Goal: Find specific page/section: Find specific page/section

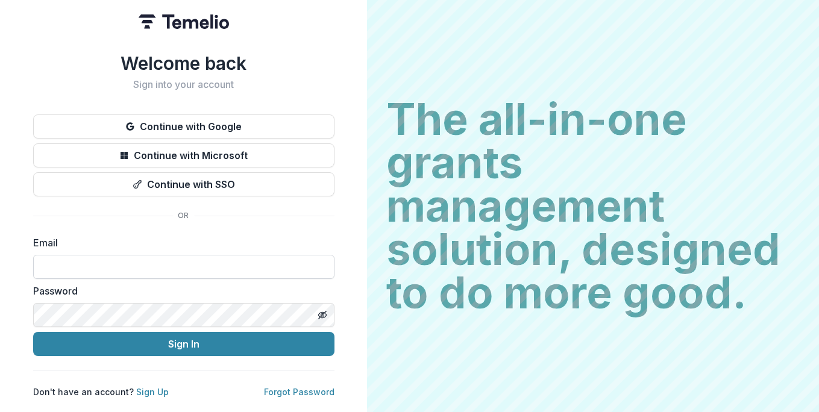
click at [209, 260] on input at bounding box center [183, 267] width 301 height 24
type input "**********"
click at [33, 332] on button "Sign In" at bounding box center [183, 344] width 301 height 24
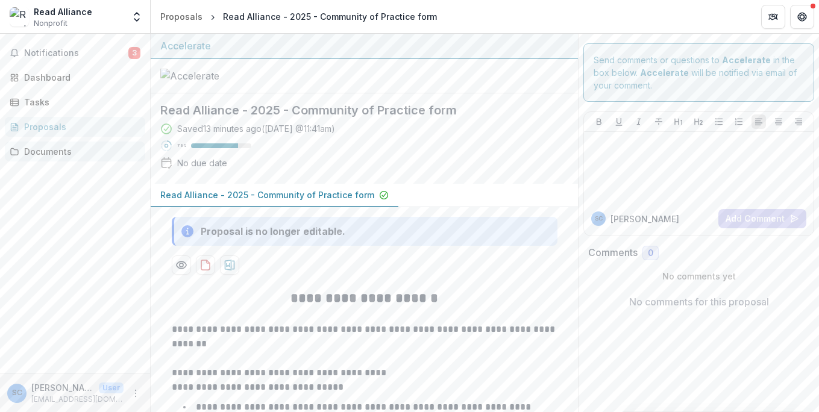
click at [82, 157] on div "Documents" at bounding box center [80, 151] width 112 height 13
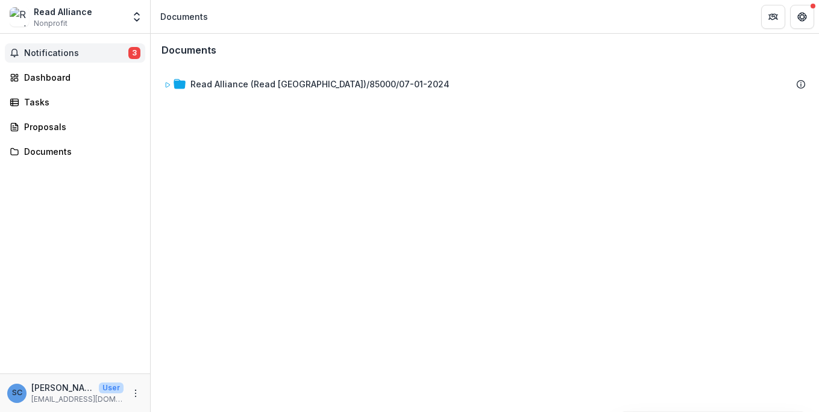
click at [89, 57] on span "Notifications" at bounding box center [76, 53] width 104 height 10
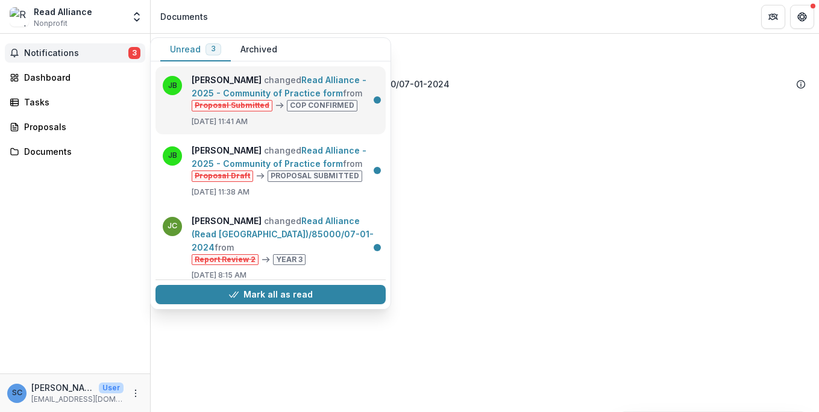
click at [359, 95] on link "Read Alliance - 2025 - Community of Practice form" at bounding box center [279, 87] width 175 height 24
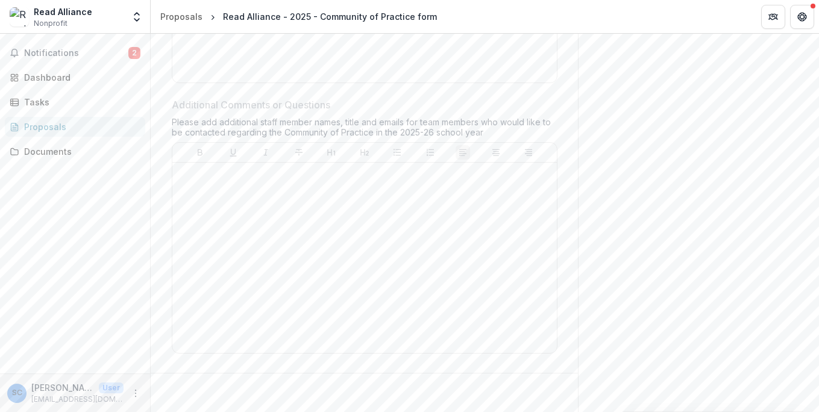
scroll to position [1269, 0]
click at [68, 77] on div "Dashboard" at bounding box center [80, 77] width 112 height 13
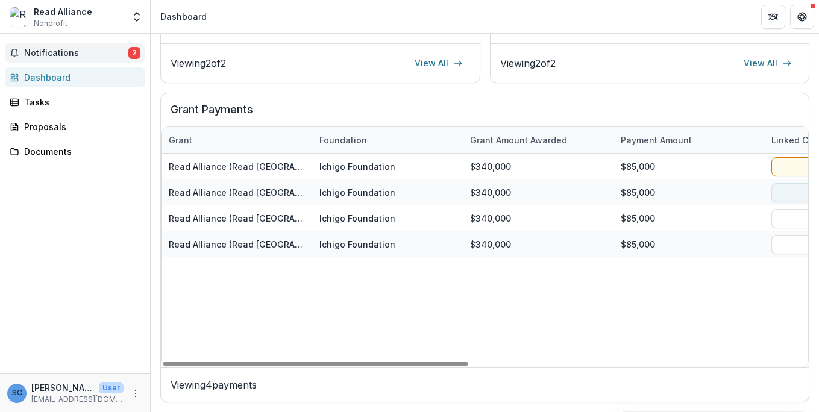
click at [71, 61] on button "Notifications 2" at bounding box center [75, 52] width 140 height 19
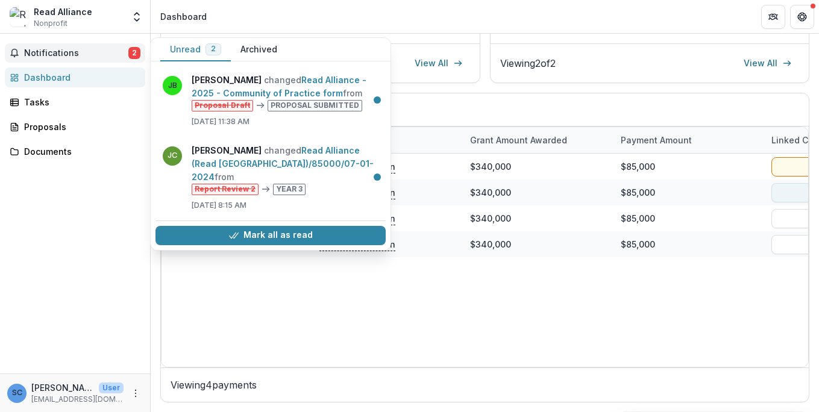
click at [197, 51] on button "Unread 2" at bounding box center [195, 50] width 71 height 24
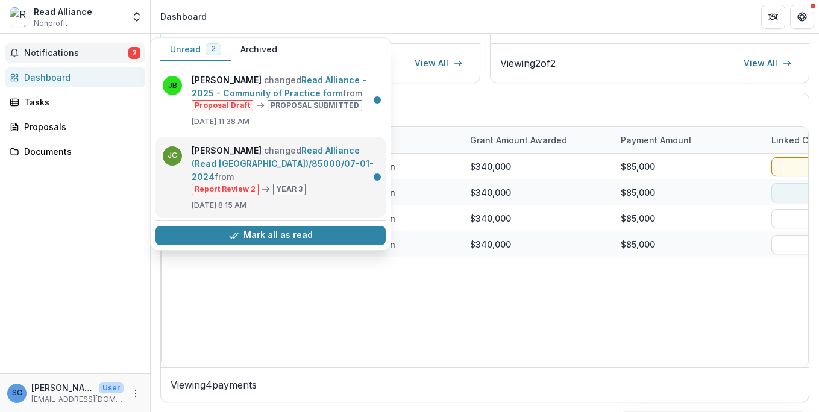
click at [324, 152] on link "Read Alliance (Read [GEOGRAPHIC_DATA])/85000/07-01-2024" at bounding box center [283, 163] width 182 height 37
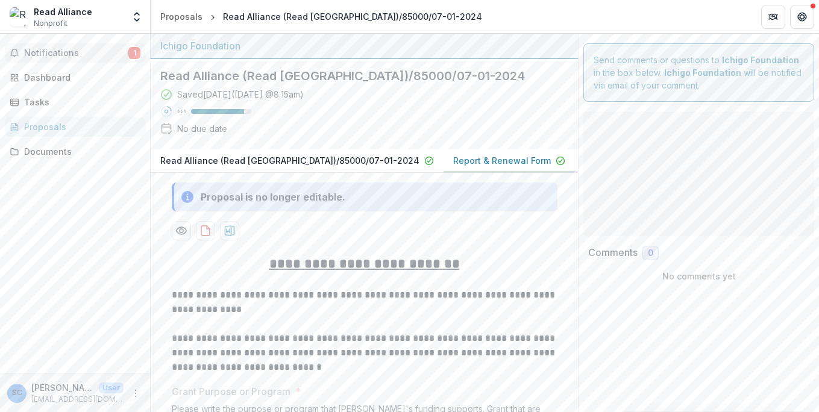
click at [80, 56] on span "Notifications" at bounding box center [76, 53] width 104 height 10
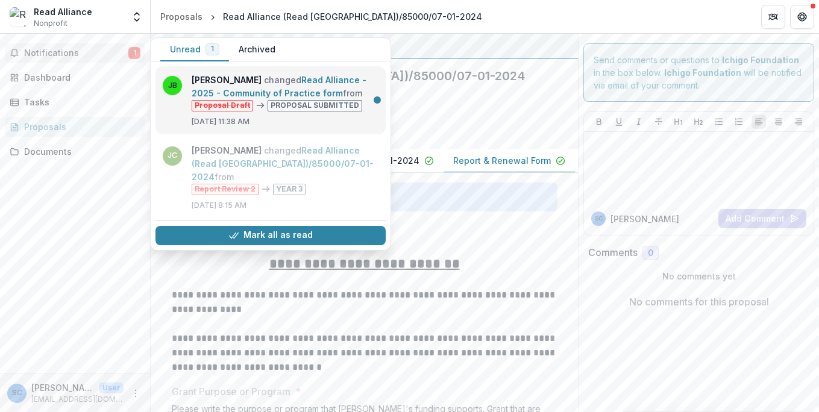
click at [299, 87] on link "Read Alliance - 2025 - Community of Practice form" at bounding box center [279, 87] width 175 height 24
